Goal: Check status: Check status

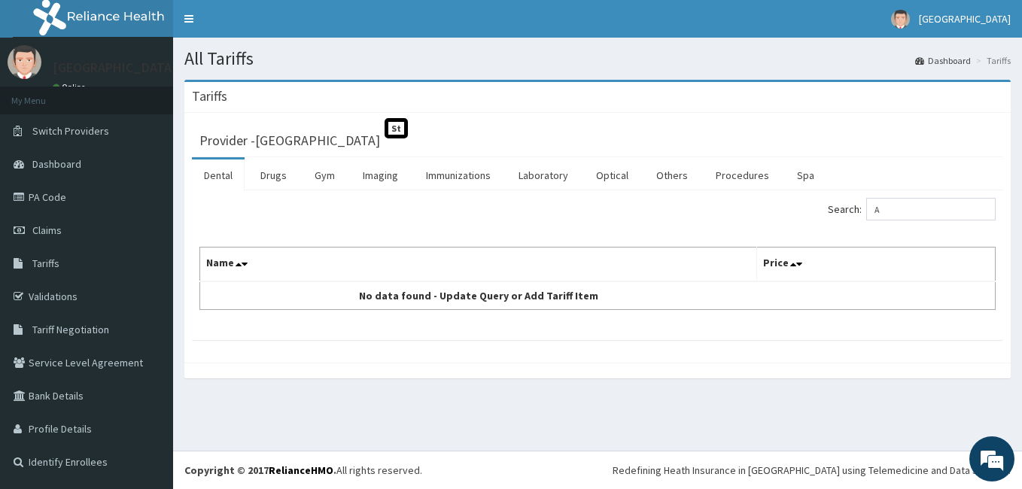
click at [99, 199] on link "PA Code" at bounding box center [86, 197] width 173 height 33
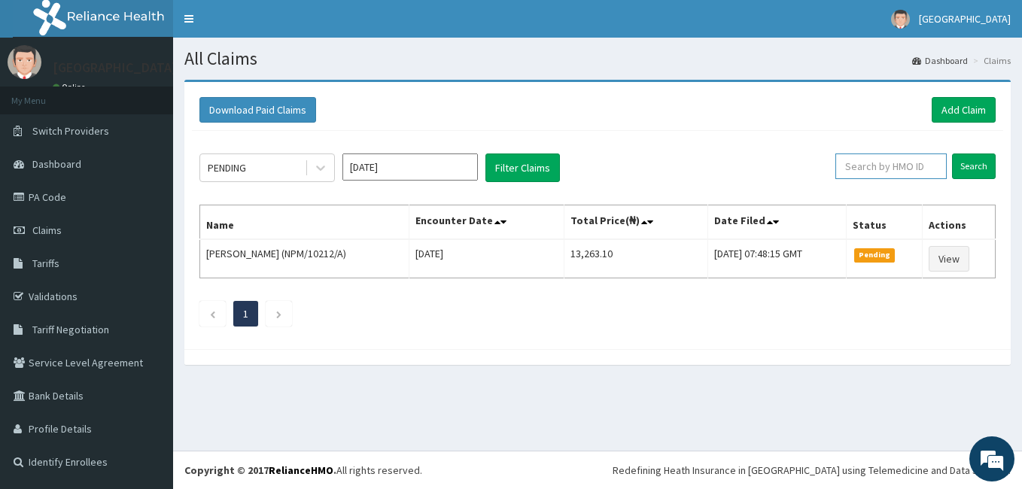
click at [893, 172] on input "text" at bounding box center [890, 166] width 111 height 26
drag, startPoint x: 898, startPoint y: 165, endPoint x: 797, endPoint y: 170, distance: 100.2
click at [797, 170] on div "PENDING Oct 2025 Filter Claims EFT/10642/B Search" at bounding box center [597, 167] width 796 height 29
type input "EFT/10642/B"
click at [964, 156] on input "Search" at bounding box center [974, 166] width 44 height 26
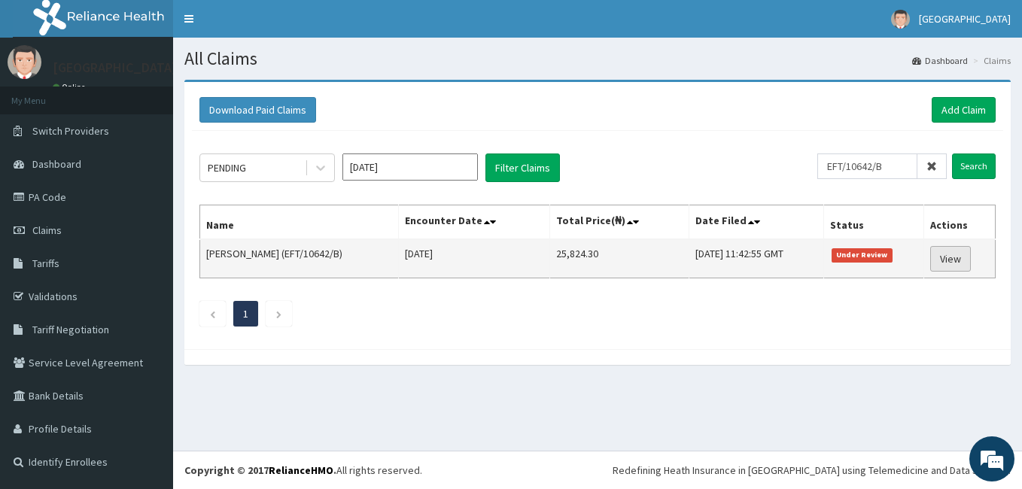
click at [966, 254] on link "View" at bounding box center [950, 259] width 41 height 26
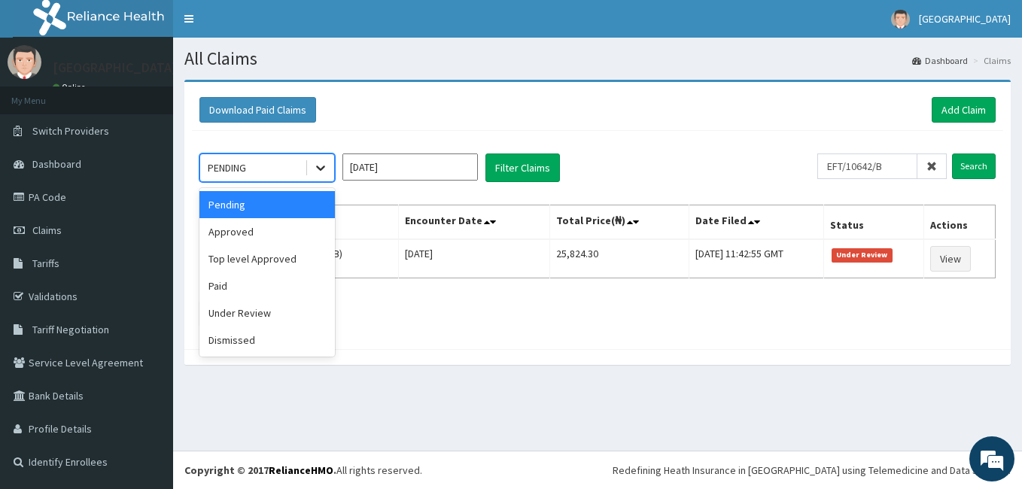
click at [323, 165] on icon at bounding box center [320, 167] width 15 height 15
click at [272, 304] on div "Under Review" at bounding box center [266, 312] width 135 height 27
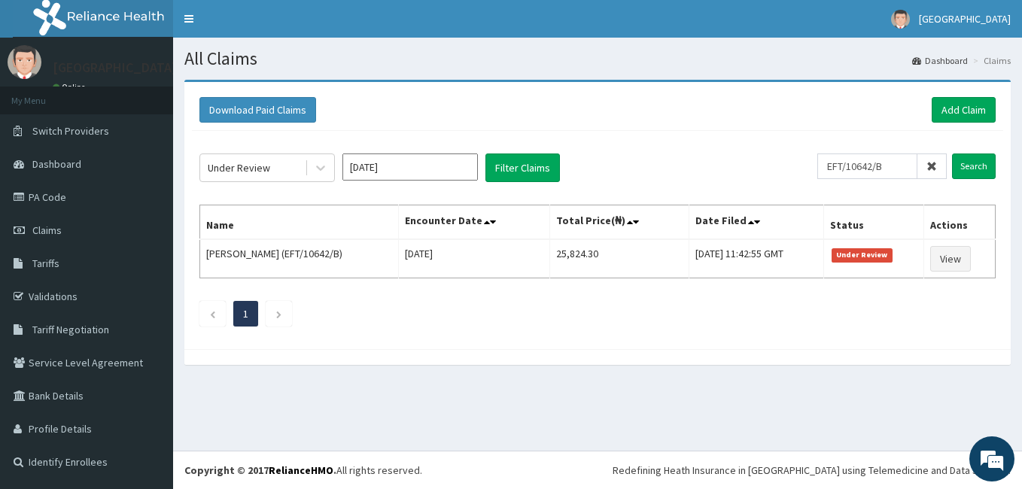
click at [933, 163] on icon at bounding box center [931, 166] width 11 height 11
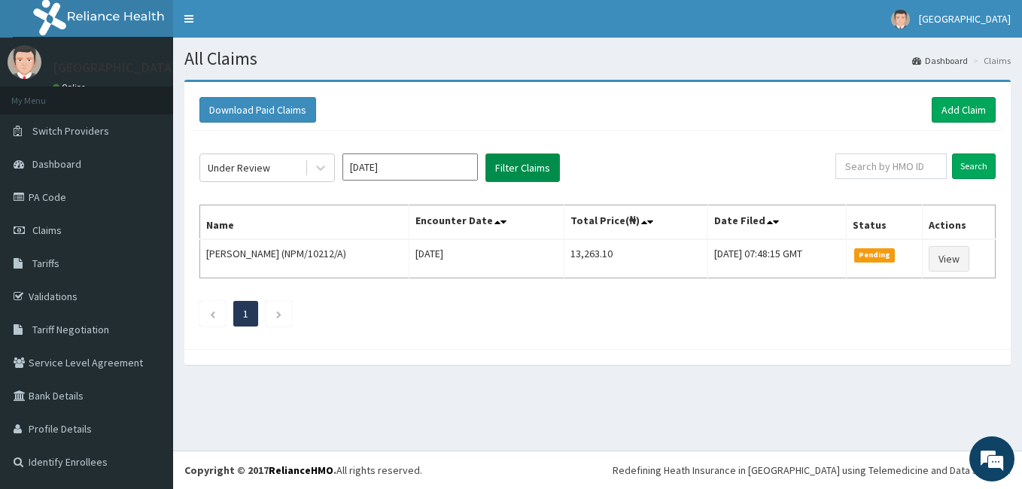
click at [524, 168] on button "Filter Claims" at bounding box center [522, 167] width 74 height 29
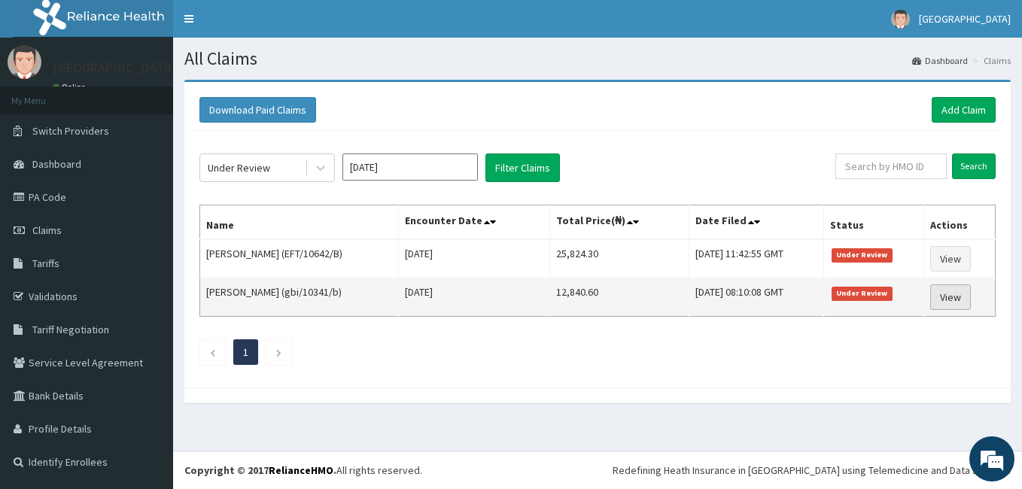
click at [964, 296] on link "View" at bounding box center [950, 297] width 41 height 26
